Goal: Task Accomplishment & Management: Manage account settings

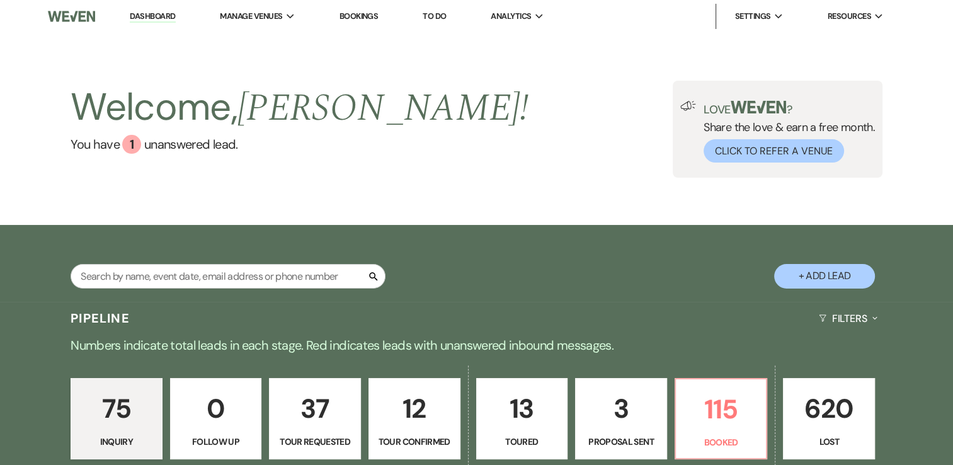
scroll to position [315, 0]
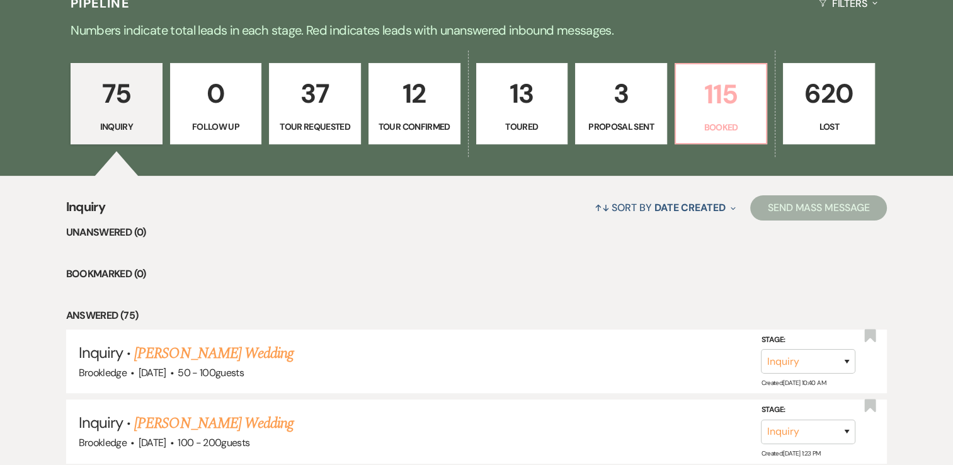
click at [749, 132] on p "Booked" at bounding box center [721, 127] width 76 height 14
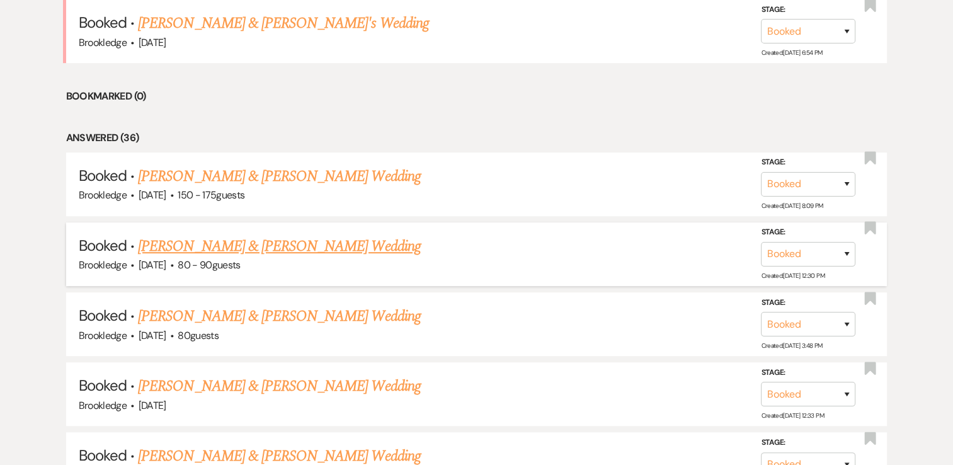
scroll to position [701, 0]
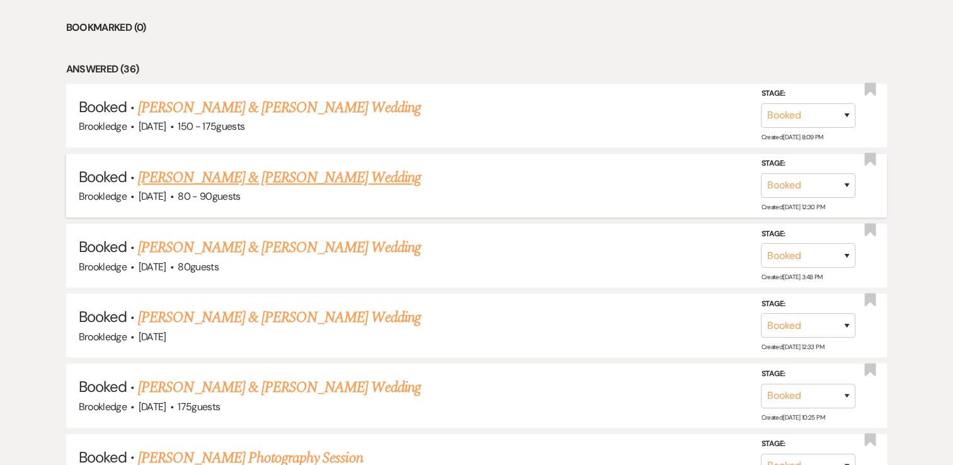
click at [192, 173] on link "[PERSON_NAME] & [PERSON_NAME] Wedding" at bounding box center [279, 177] width 282 height 23
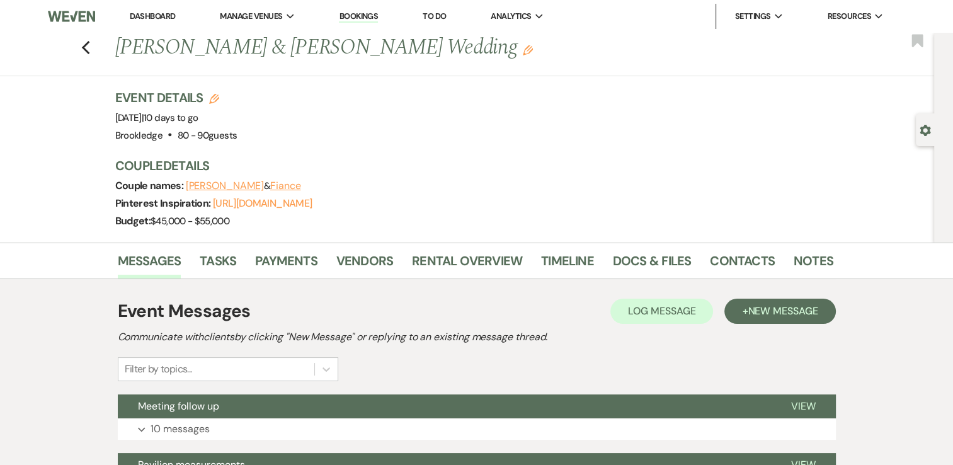
scroll to position [144, 0]
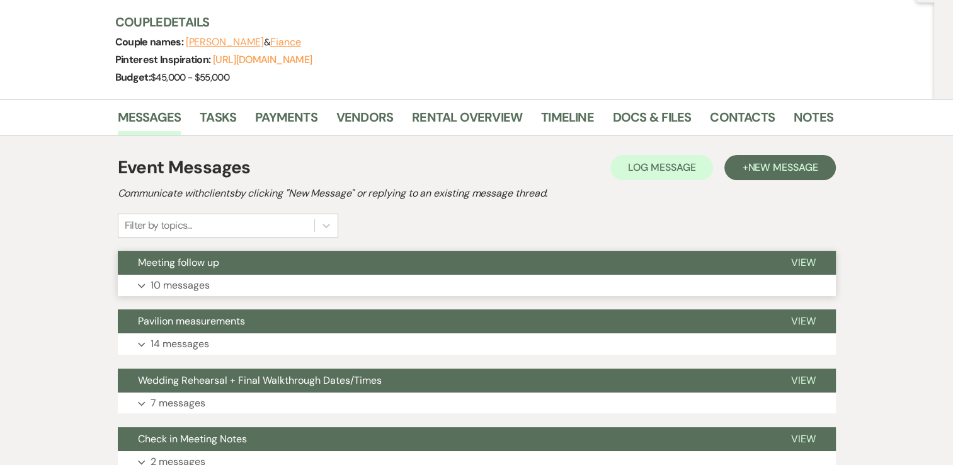
click at [190, 283] on p "10 messages" at bounding box center [180, 285] width 59 height 16
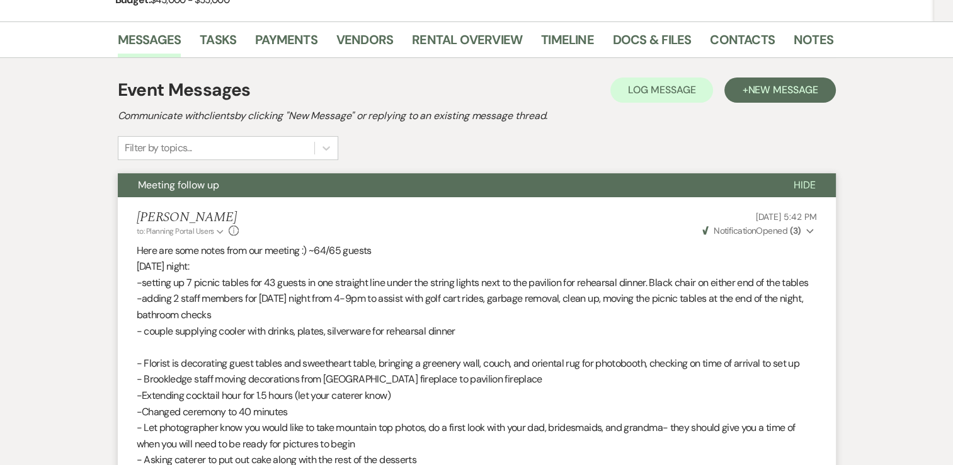
scroll to position [0, 0]
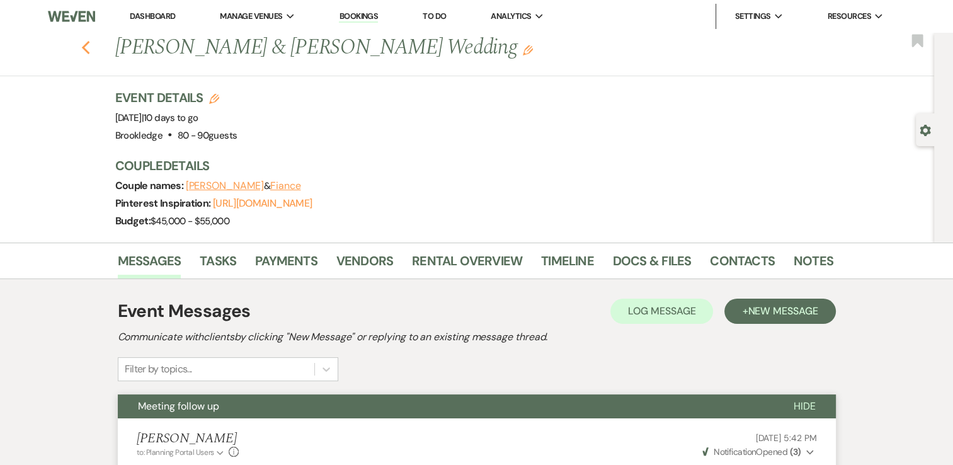
click at [91, 46] on icon "Previous" at bounding box center [85, 47] width 9 height 15
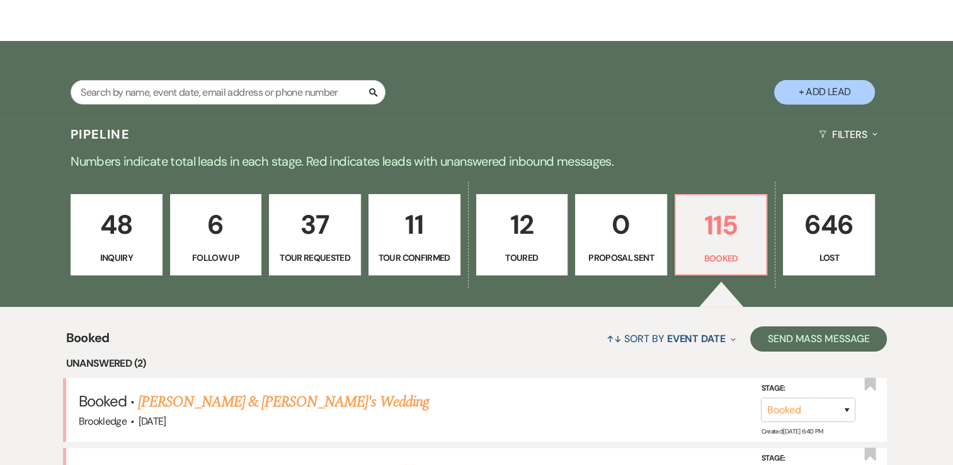
scroll to position [265, 0]
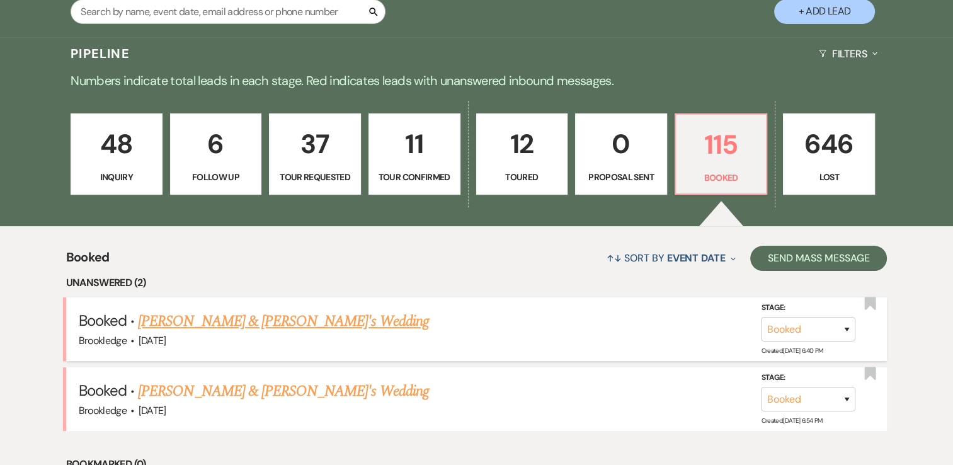
click at [203, 322] on link "[PERSON_NAME] & [PERSON_NAME]'s Wedding" at bounding box center [283, 321] width 291 height 23
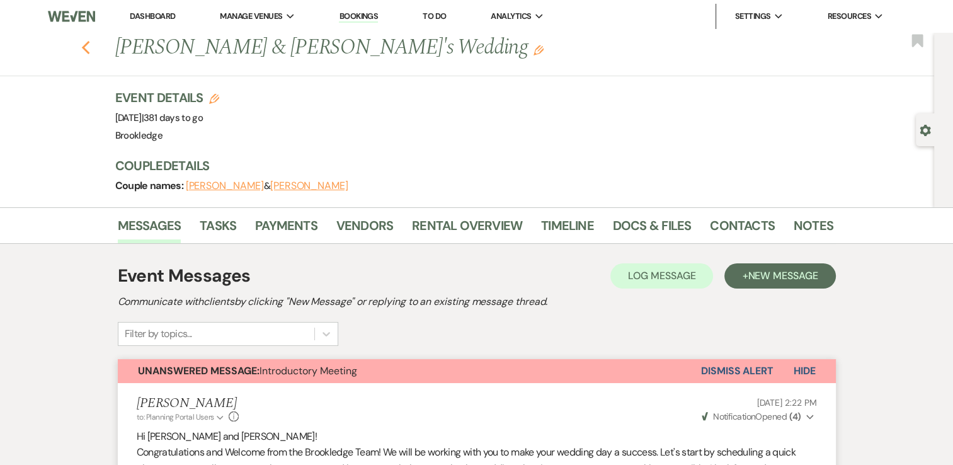
click at [91, 40] on icon "Previous" at bounding box center [85, 47] width 9 height 15
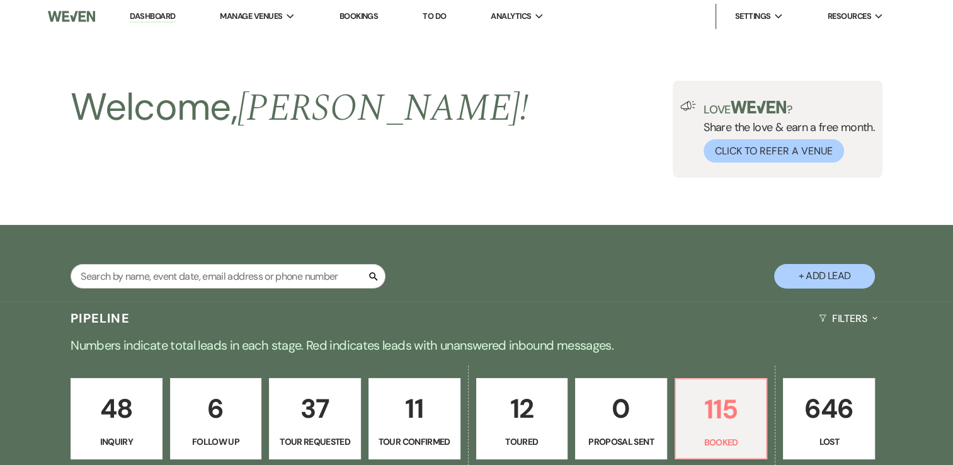
scroll to position [265, 0]
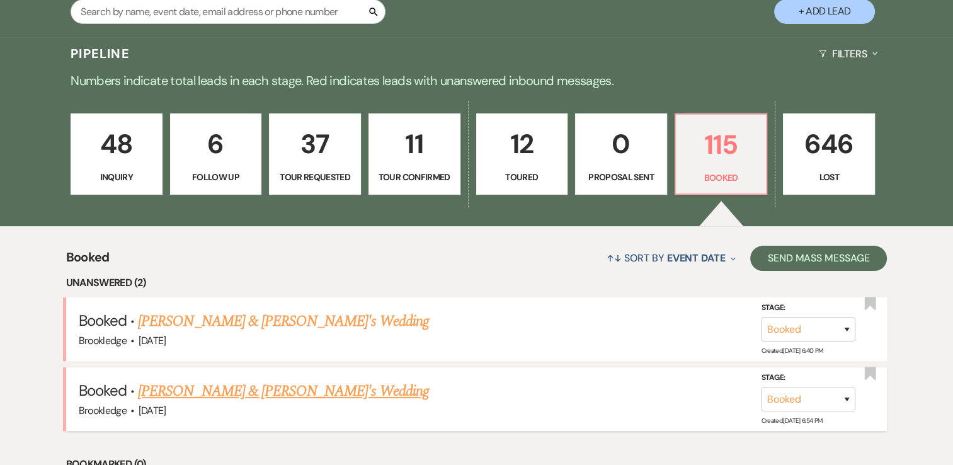
click at [221, 389] on link "[PERSON_NAME] & [PERSON_NAME]'s Wedding" at bounding box center [283, 391] width 291 height 23
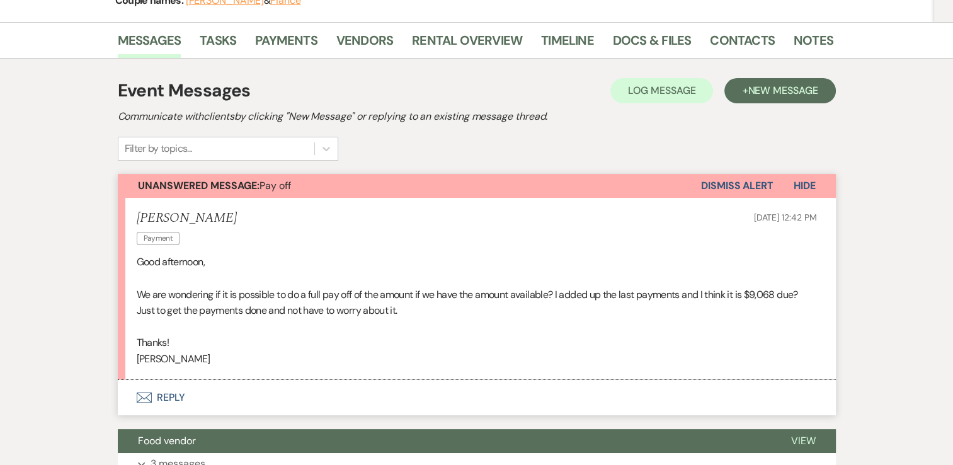
scroll to position [180, 0]
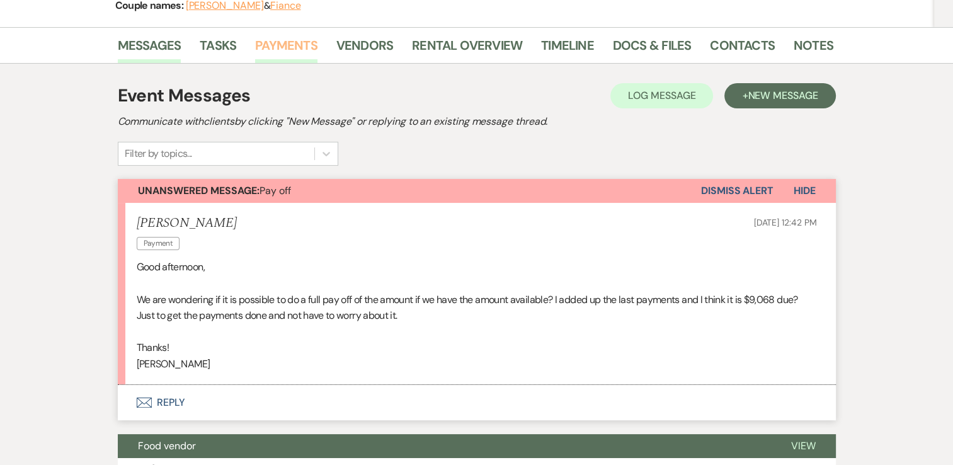
click at [275, 49] on link "Payments" at bounding box center [286, 49] width 62 height 28
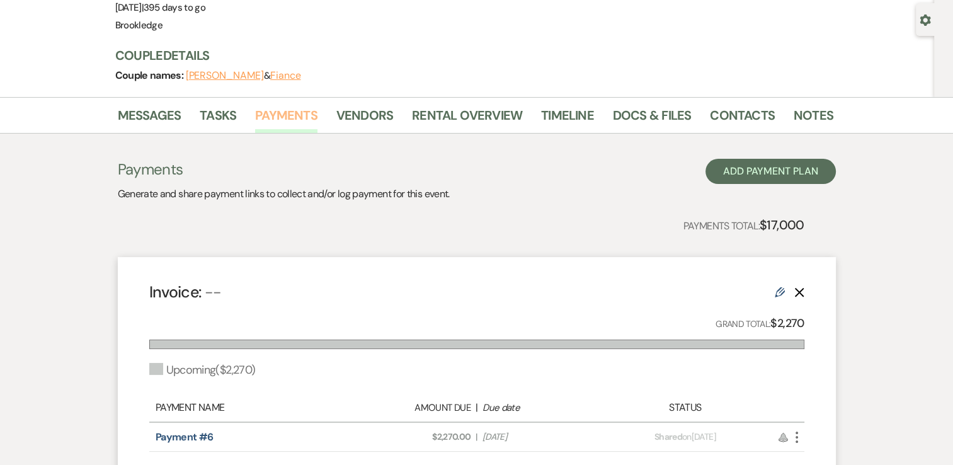
scroll to position [103, 0]
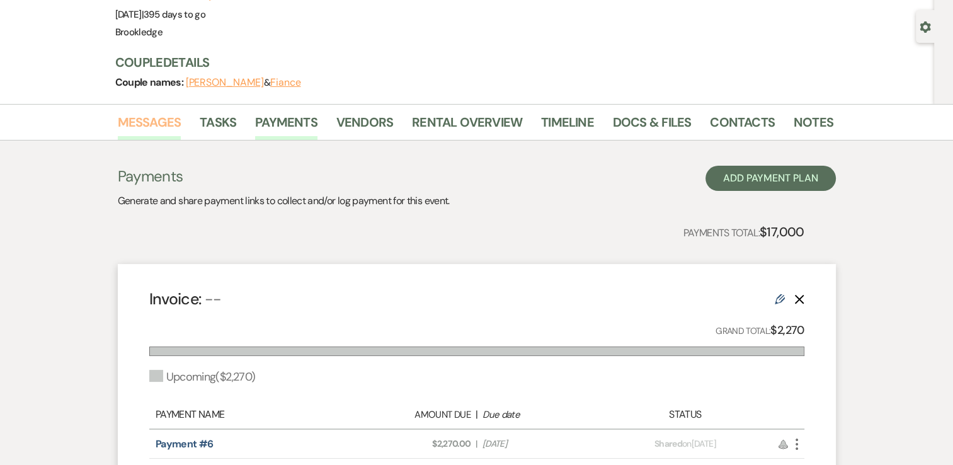
click at [138, 115] on link "Messages" at bounding box center [150, 126] width 64 height 28
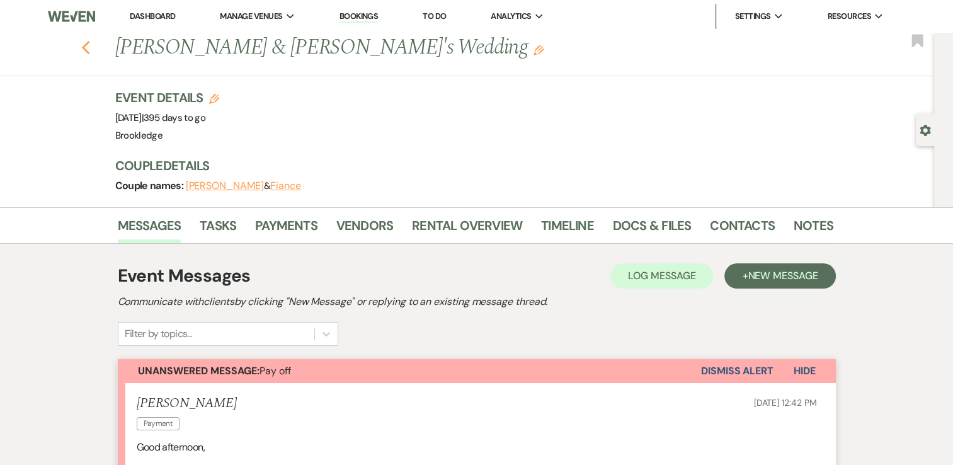
click at [89, 50] on use "button" at bounding box center [85, 48] width 8 height 14
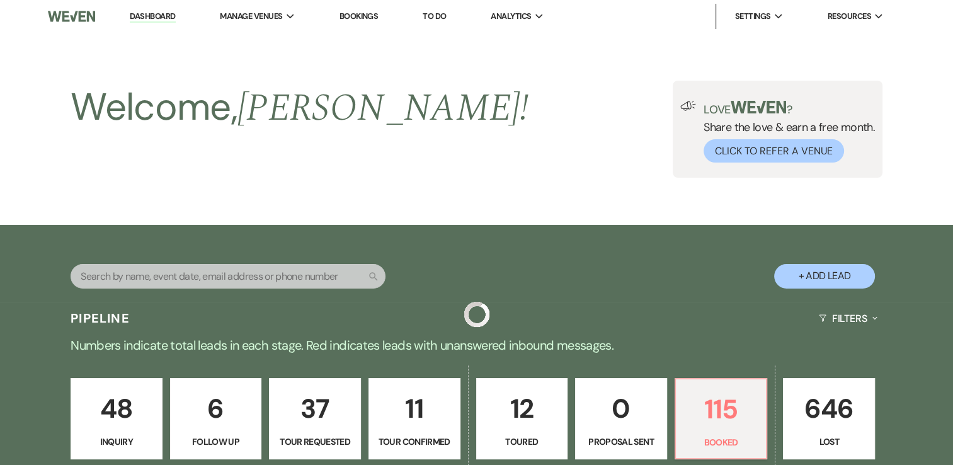
scroll to position [265, 0]
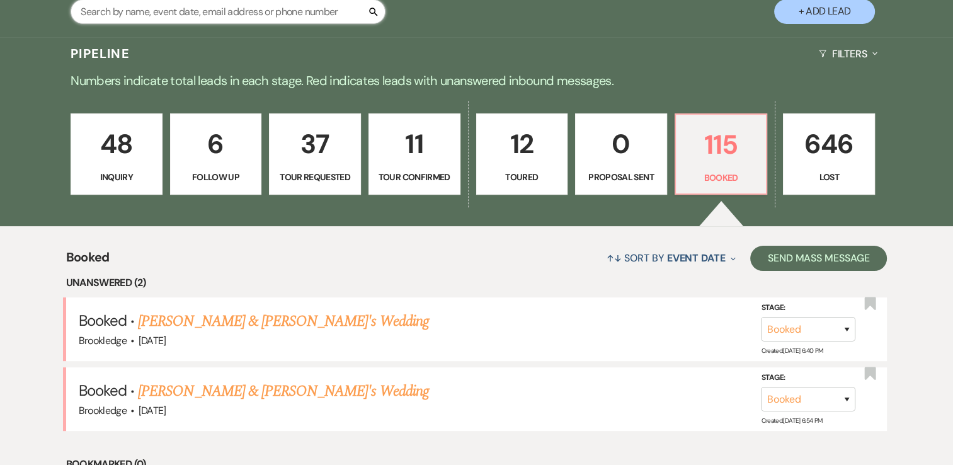
click at [281, 8] on input "text" at bounding box center [228, 11] width 315 height 25
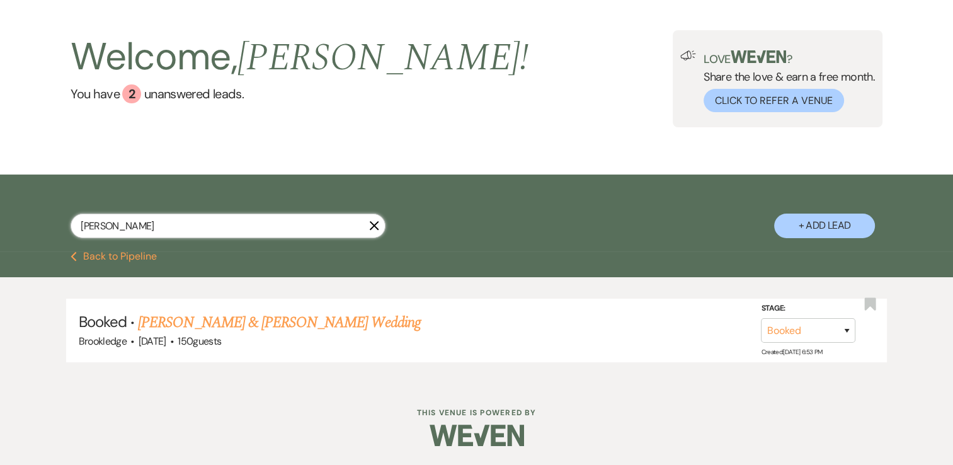
scroll to position [50, 0]
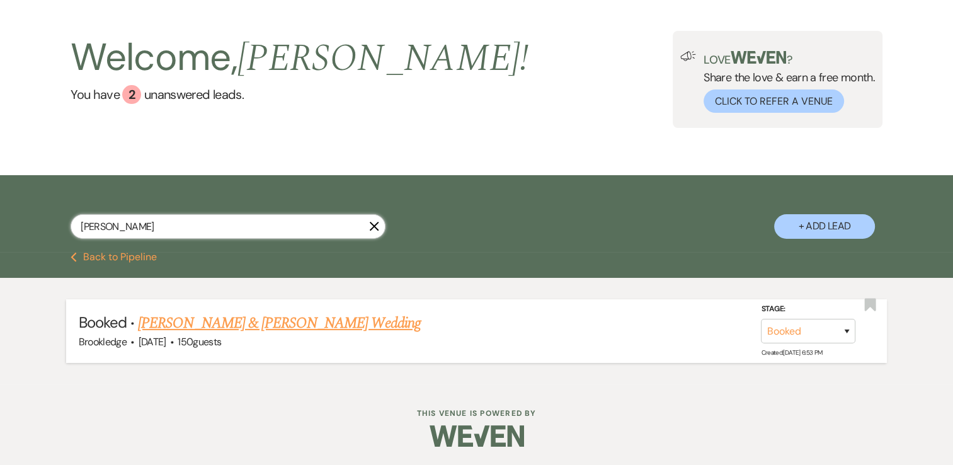
type input "[PERSON_NAME]"
click at [239, 324] on link "[PERSON_NAME] & [PERSON_NAME] Wedding" at bounding box center [279, 323] width 282 height 23
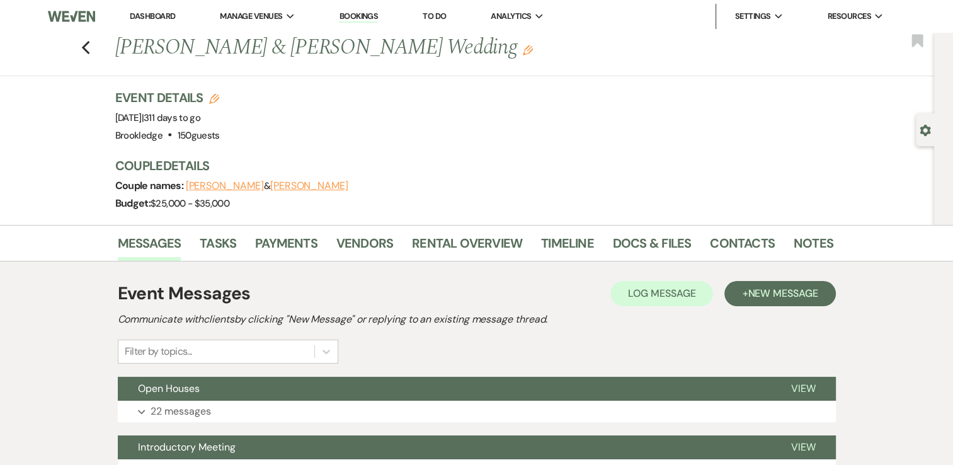
scroll to position [186, 0]
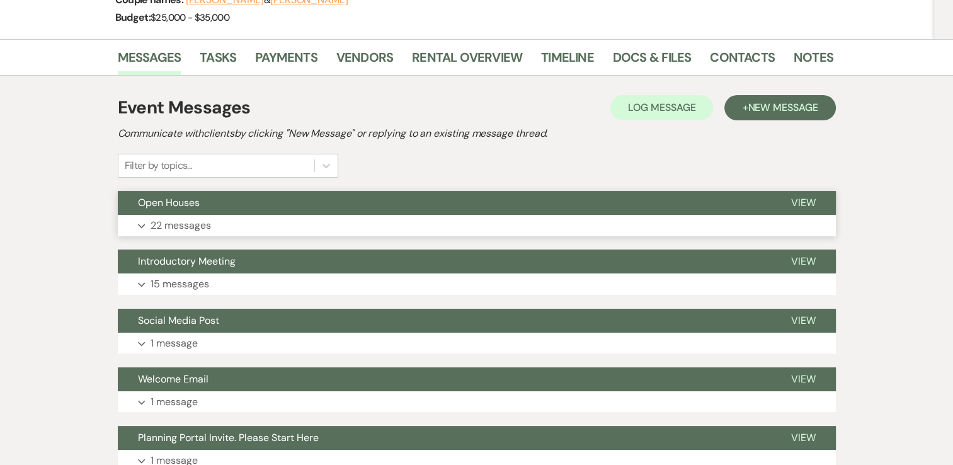
click at [217, 230] on button "Expand 22 messages" at bounding box center [477, 225] width 718 height 21
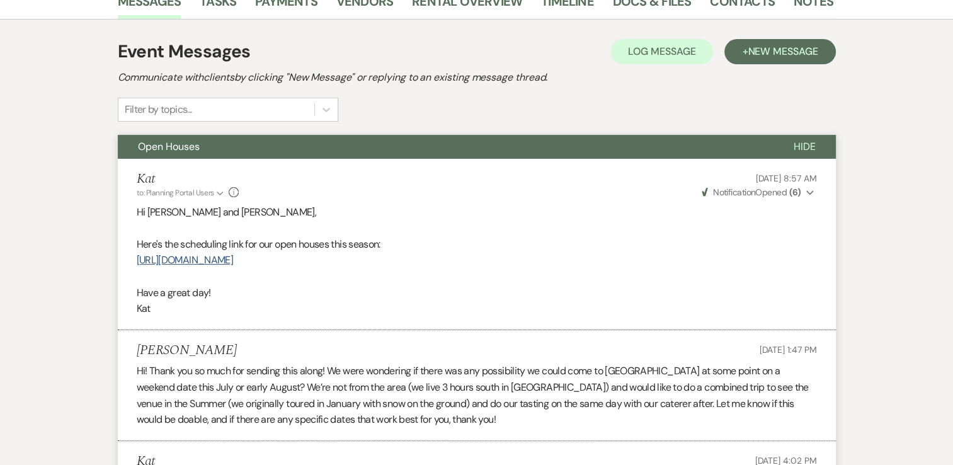
scroll to position [0, 0]
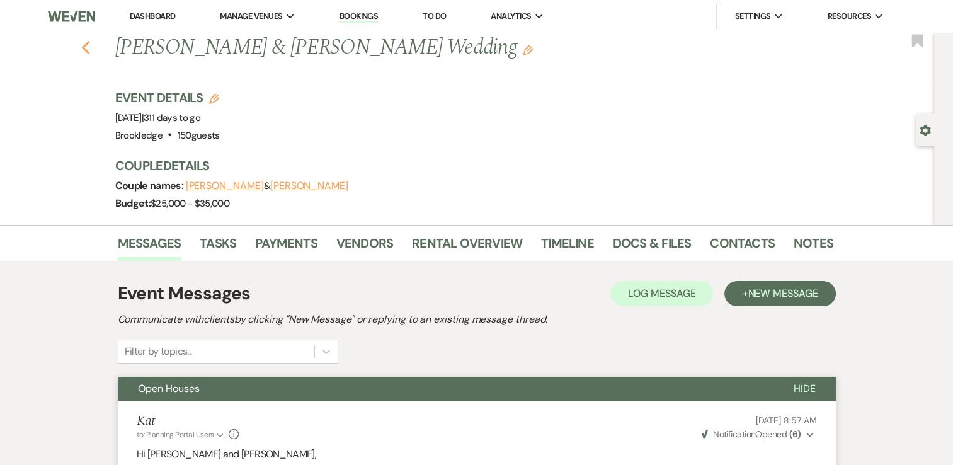
click at [91, 48] on icon "Previous" at bounding box center [85, 47] width 9 height 15
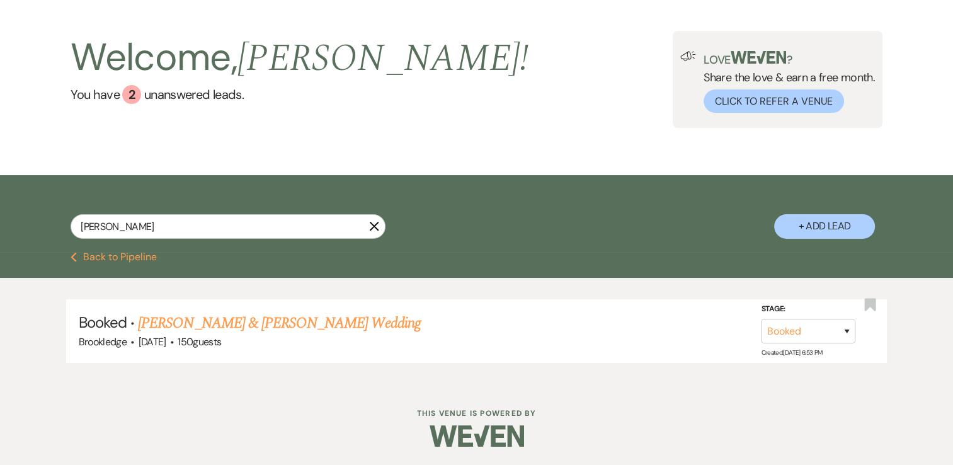
click at [375, 229] on icon "X" at bounding box center [374, 226] width 10 height 10
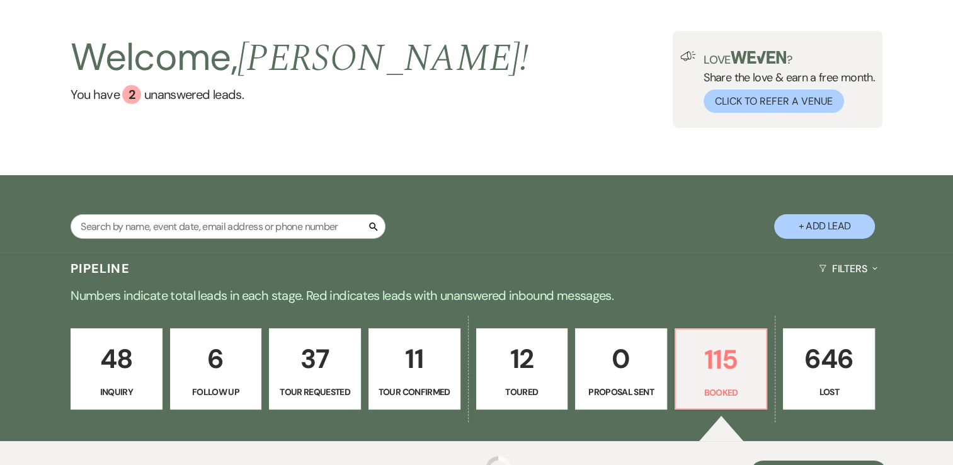
scroll to position [265, 0]
